Goal: Information Seeking & Learning: Learn about a topic

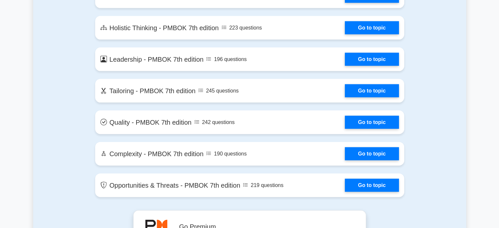
scroll to position [1410, 0]
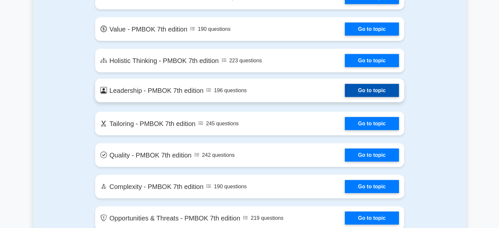
click at [373, 93] on link "Go to topic" at bounding box center [372, 90] width 54 height 13
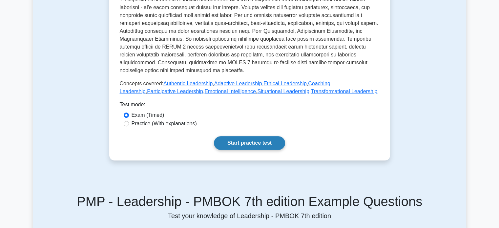
click at [241, 136] on link "Start practice test" at bounding box center [249, 143] width 71 height 14
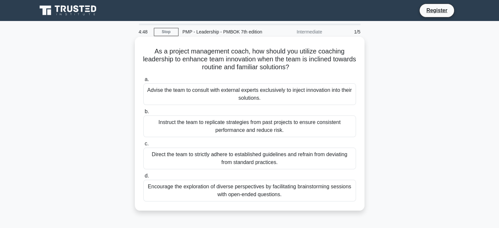
drag, startPoint x: 266, startPoint y: 100, endPoint x: 179, endPoint y: 75, distance: 90.8
type textarea "Advise the team to consult with external experts exclusively to inject innovati…"
click at [144, 90] on div "Advise the team to consult with external experts exclusively to inject innovati…" at bounding box center [249, 94] width 212 height 22
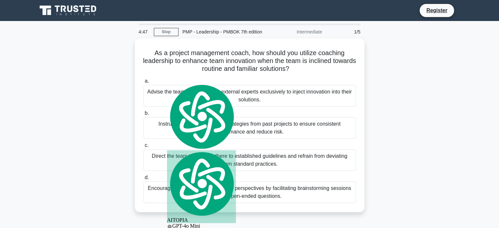
click at [390, 55] on div "As a project management coach, how should you utilize coaching leadership to en…" at bounding box center [249, 129] width 433 height 182
